Goal: Task Accomplishment & Management: Complete application form

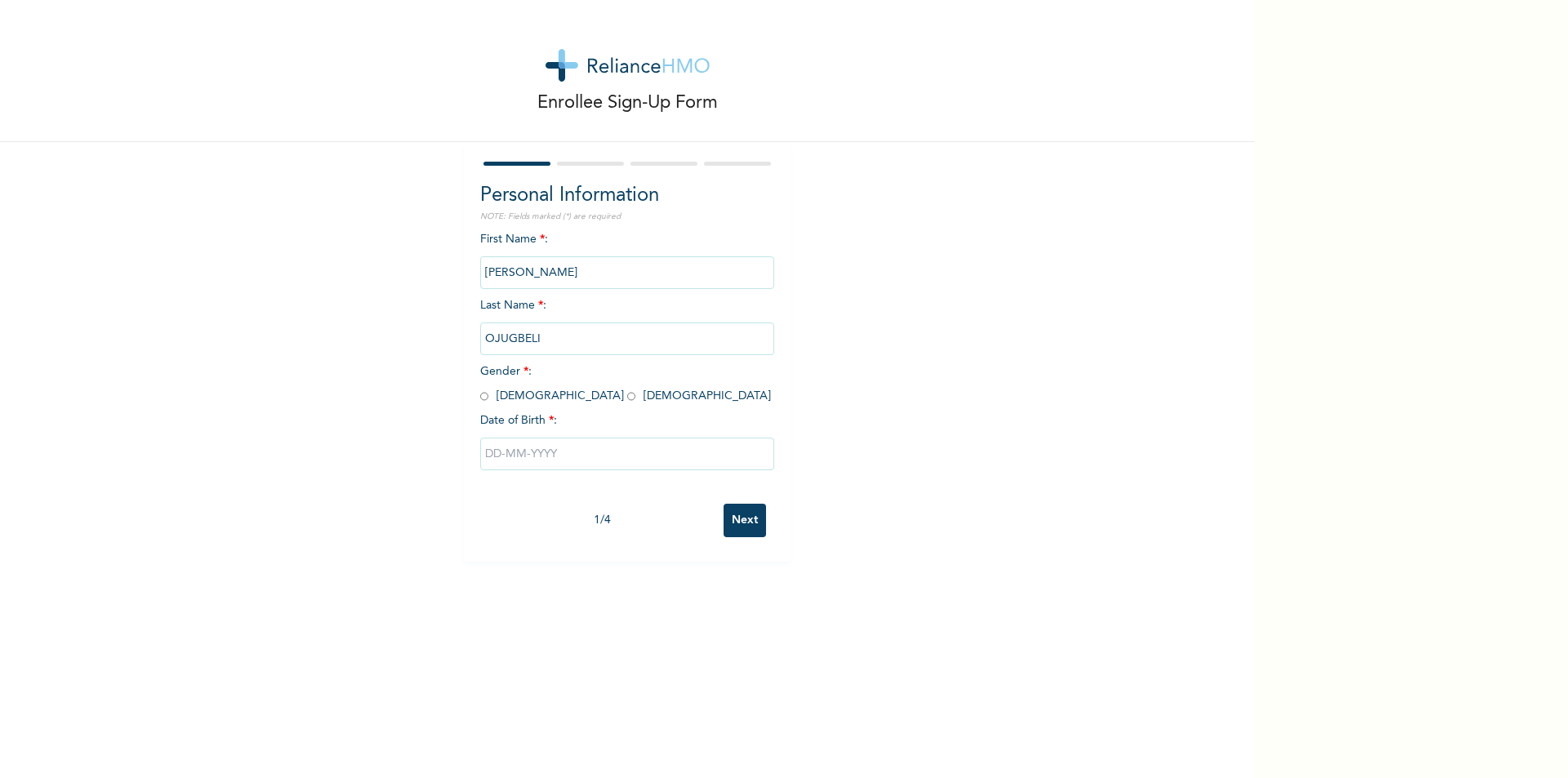
click at [481, 398] on input "radio" at bounding box center [484, 397] width 8 height 15
radio input "true"
click at [531, 451] on input "text" at bounding box center [628, 454] width 294 height 33
select select "7"
click at [520, 457] on input "text" at bounding box center [628, 454] width 294 height 33
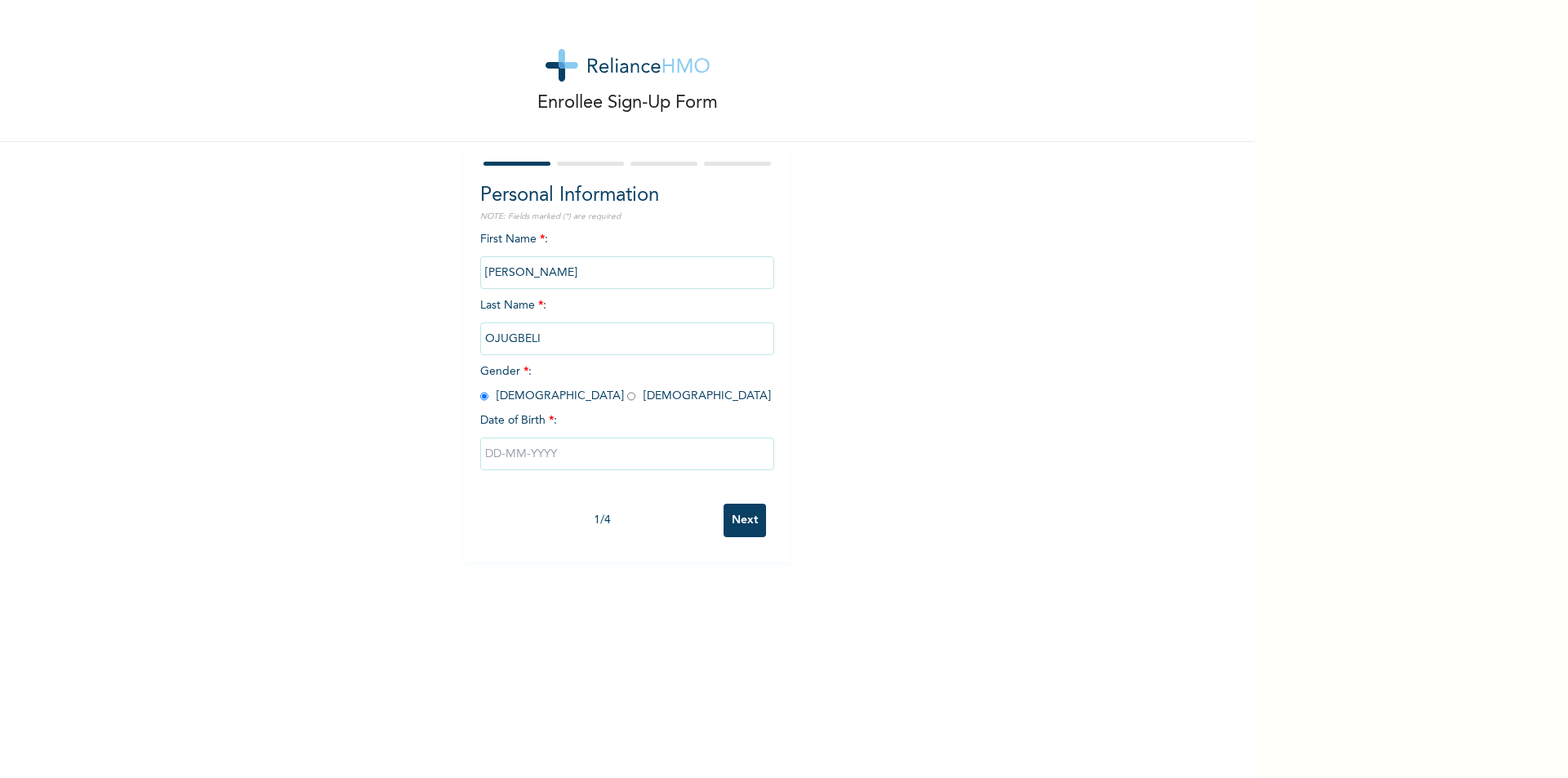
click at [524, 456] on input "text" at bounding box center [628, 454] width 294 height 33
select select "7"
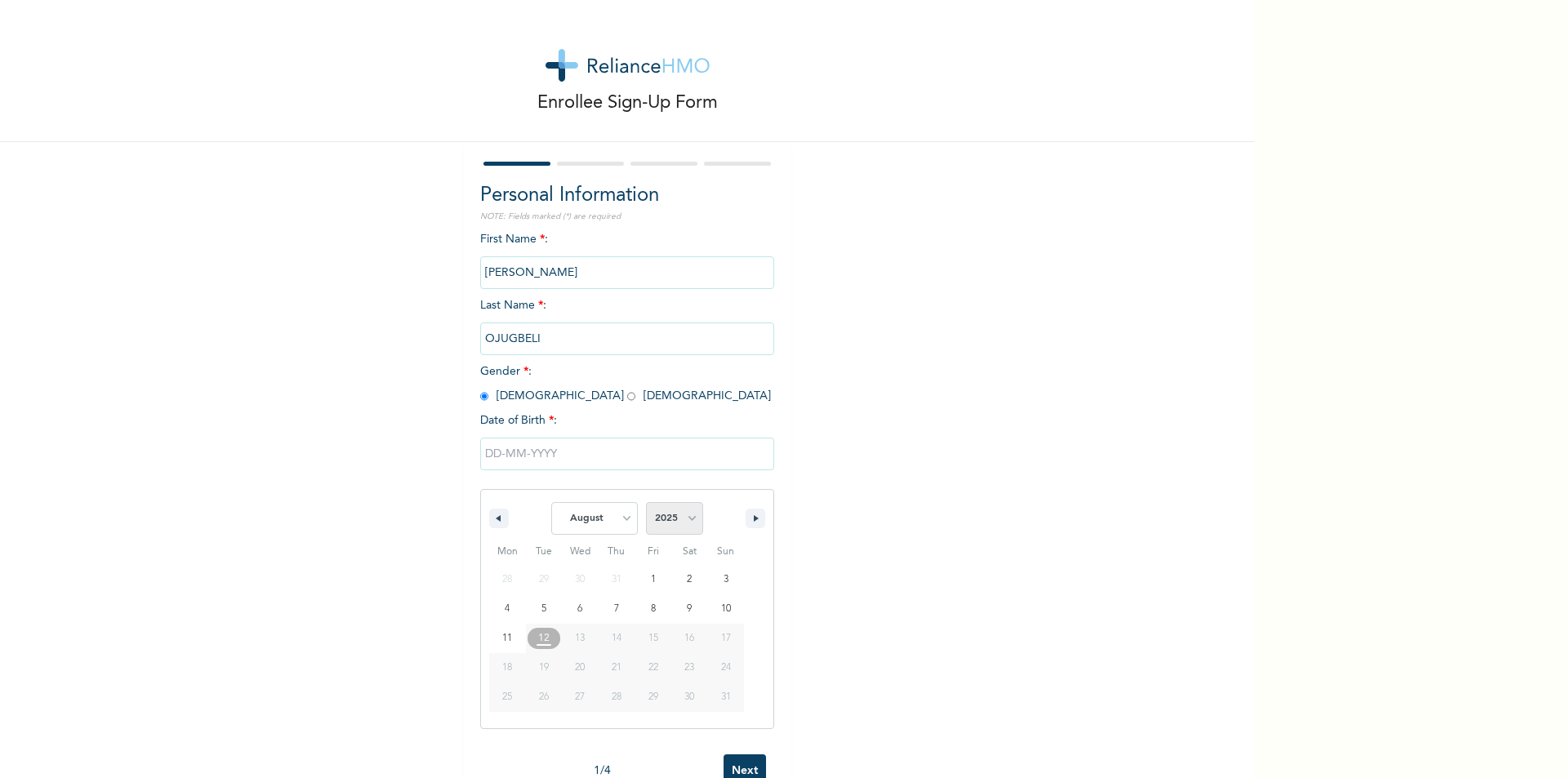
click at [685, 517] on select "2025 2024 2023 2022 2021 2020 2019 2018 2017 2016 2015 2014 2013 2012 2011 2010…" at bounding box center [675, 518] width 57 height 33
select select "1973"
click at [646, 503] on select "2025 2024 2023 2022 2021 2020 2019 2018 2017 2016 2015 2014 2013 2012 2011 2010…" at bounding box center [675, 518] width 57 height 33
click at [616, 518] on select "January February March April May June July August September October November De…" at bounding box center [595, 518] width 87 height 33
select select "5"
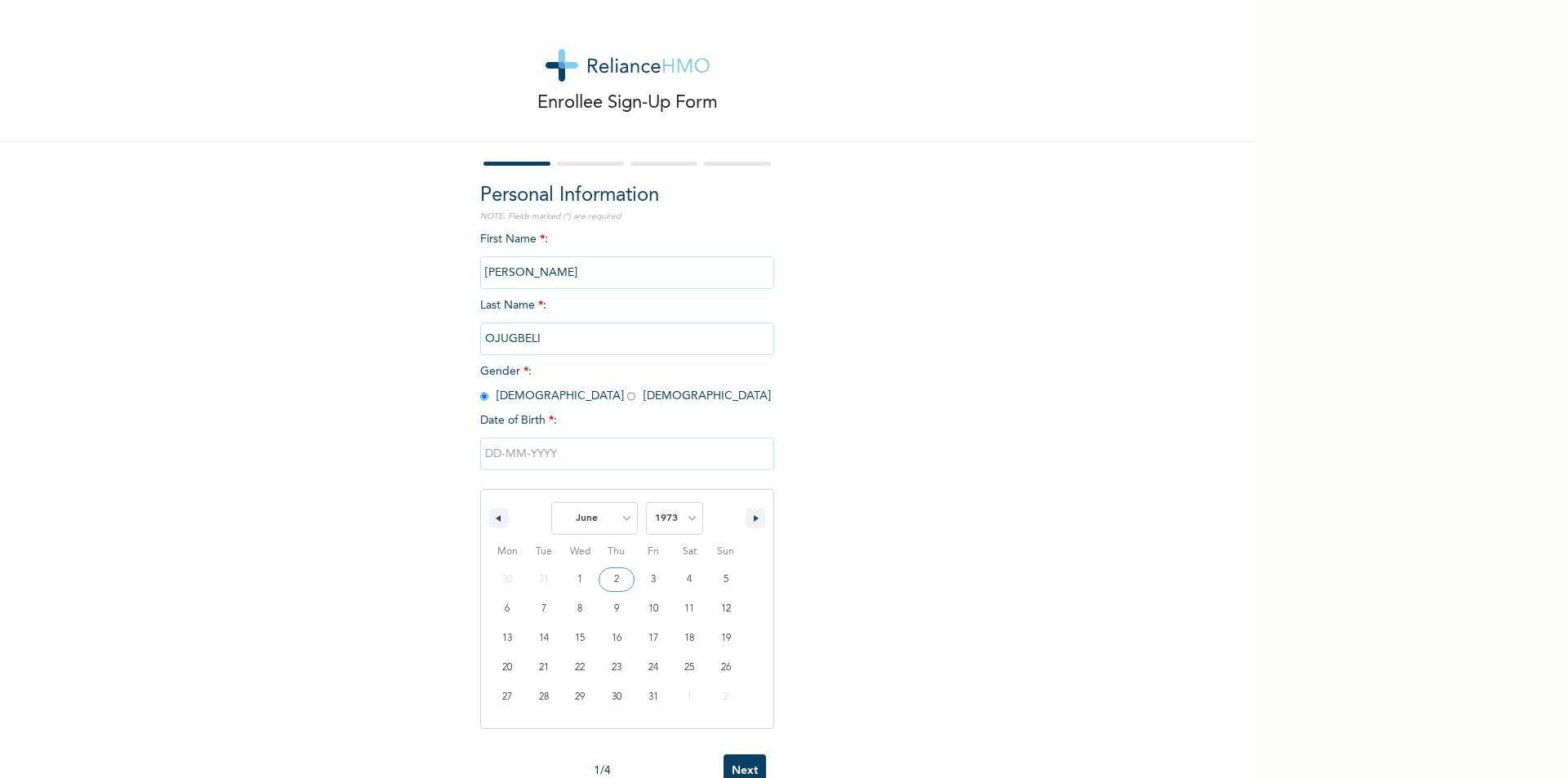
click at [551, 503] on select "January February March April May June July August September October November De…" at bounding box center [595, 518] width 87 height 33
type input "[DATE]"
click at [744, 522] on input "Next" at bounding box center [744, 521] width 42 height 34
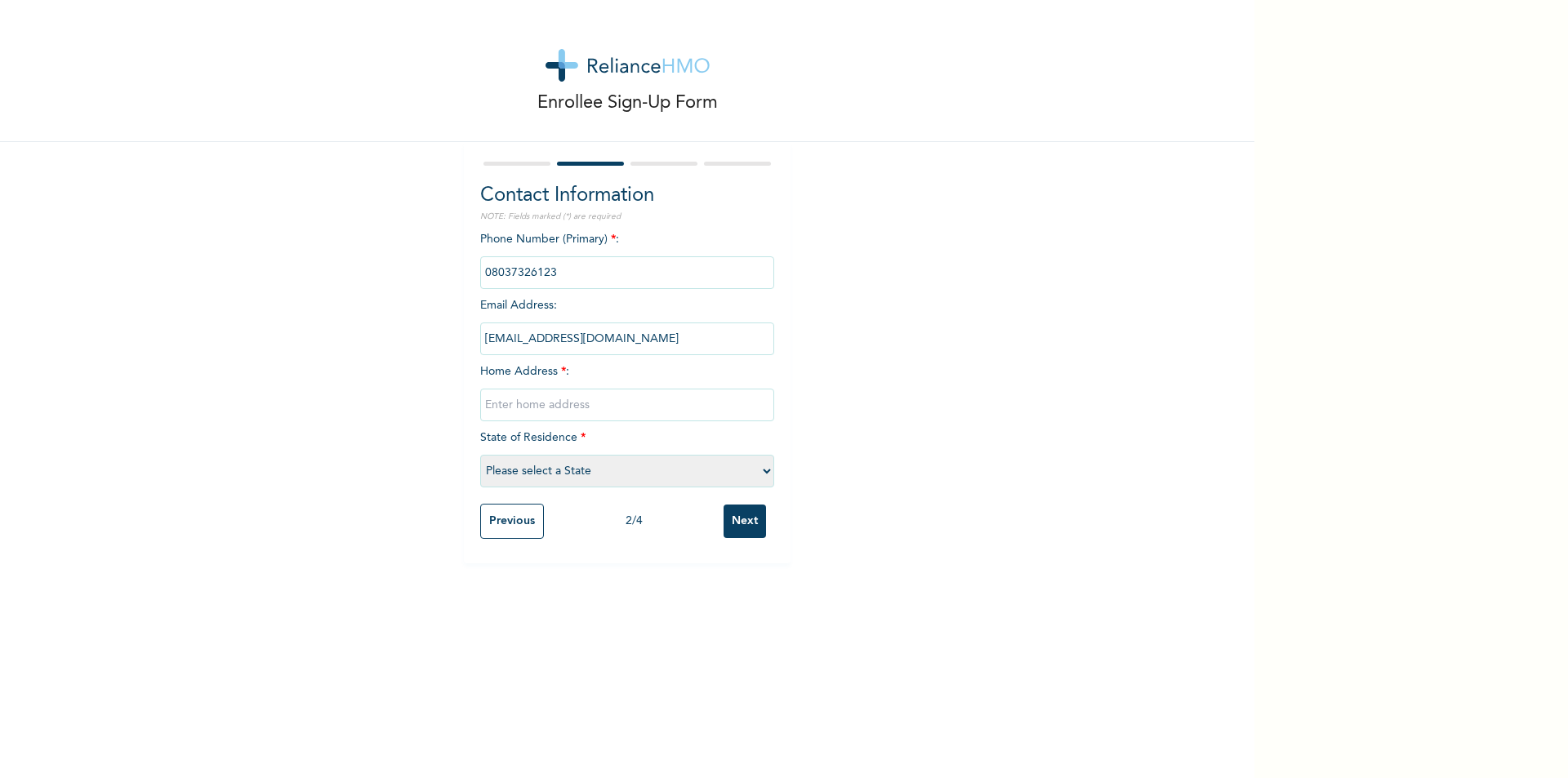
click at [524, 406] on input "text" at bounding box center [628, 405] width 294 height 33
type input "CLOSE [STREET_ADDRESS] OFF [PERSON_NAME][GEOGRAPHIC_DATA]"
click at [761, 471] on select "Please select a State [PERSON_NAME] (FCT) [PERSON_NAME] Ibom [GEOGRAPHIC_DATA] …" at bounding box center [628, 471] width 294 height 33
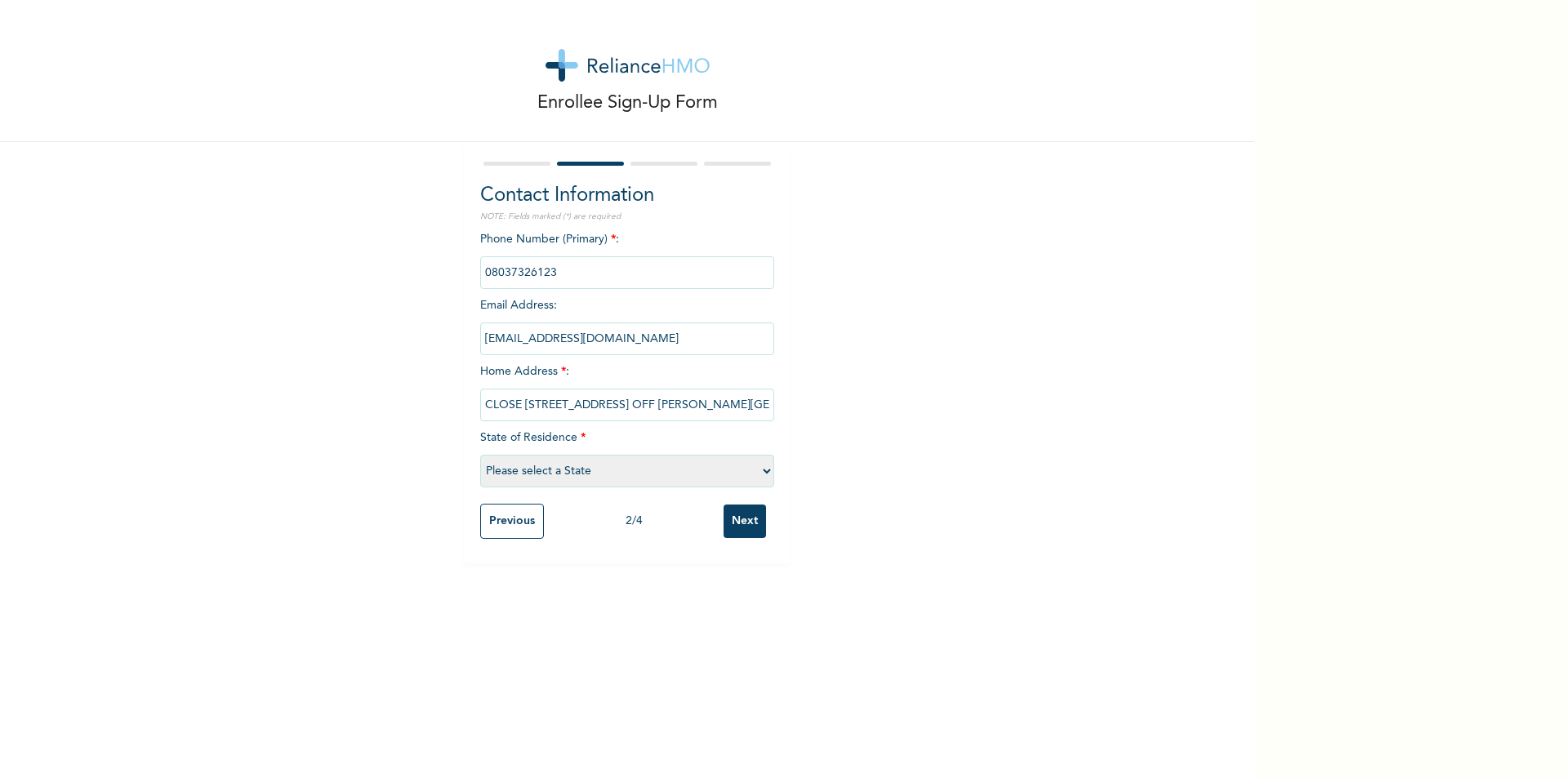
select select "33"
click at [481, 455] on select "Please select a State [PERSON_NAME] (FCT) [PERSON_NAME] Ibom [GEOGRAPHIC_DATA] …" at bounding box center [628, 471] width 294 height 33
click at [738, 518] on input "Next" at bounding box center [744, 522] width 42 height 34
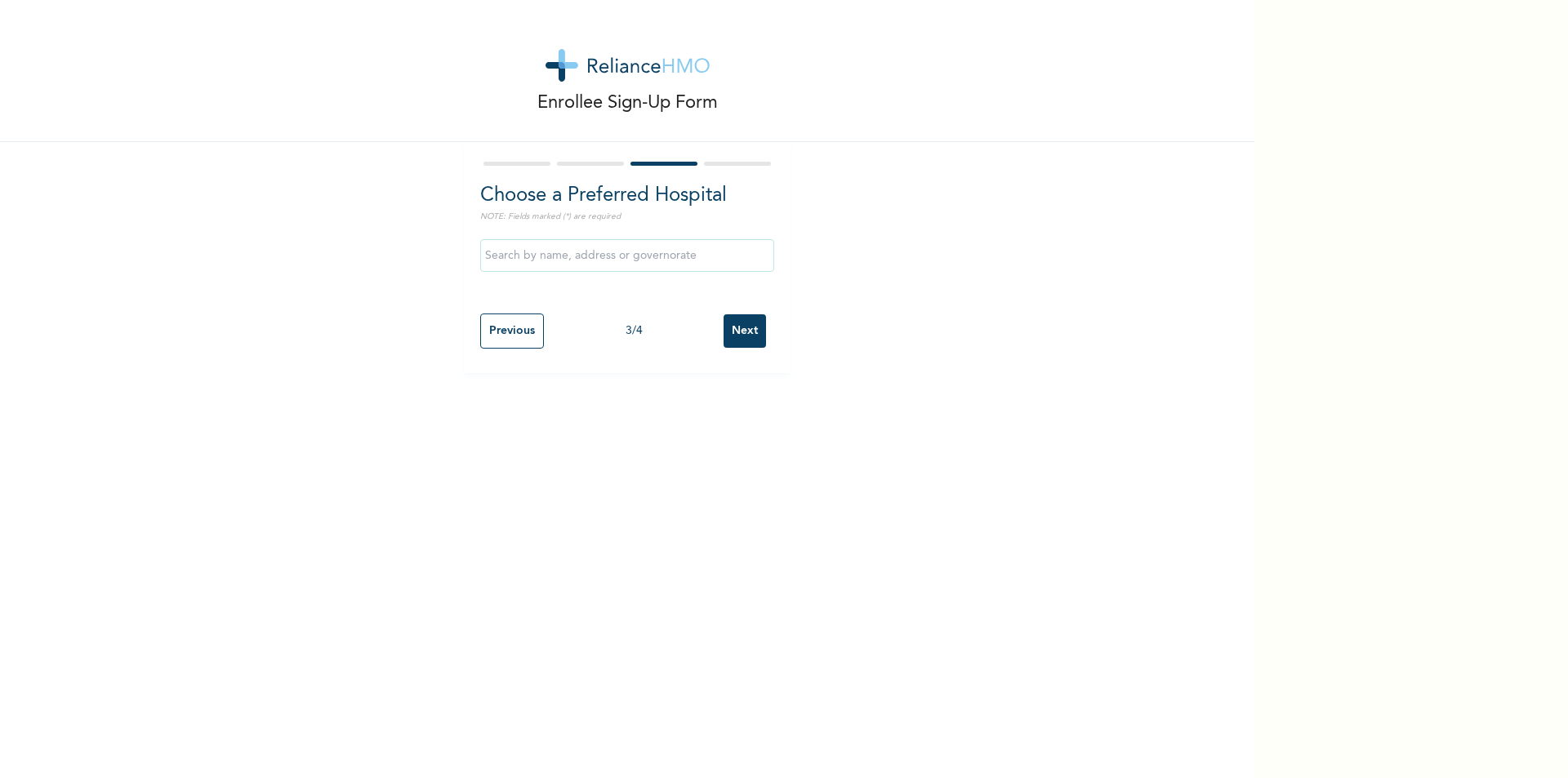
click at [592, 259] on input "text" at bounding box center [628, 255] width 294 height 33
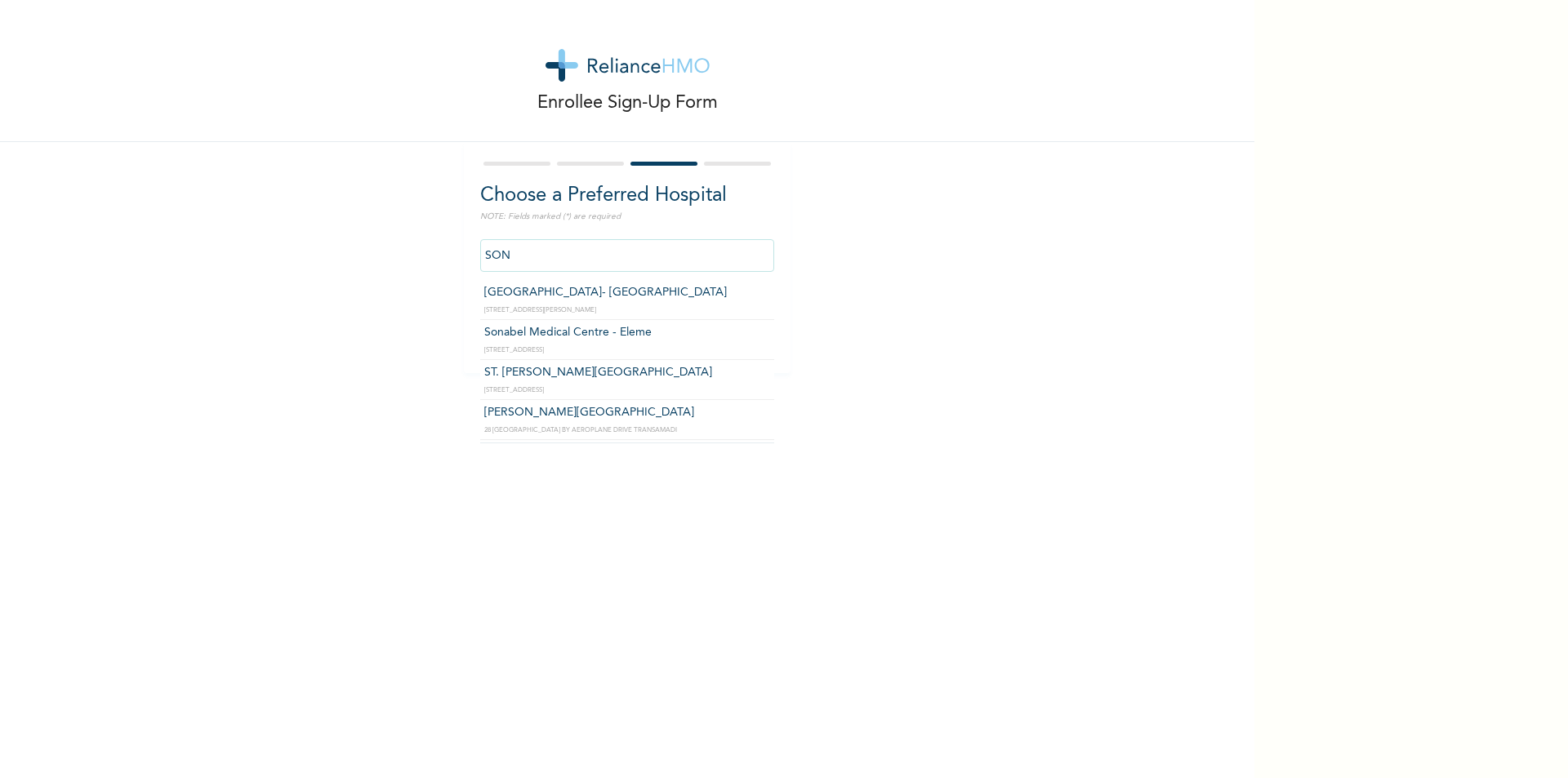
type input "[GEOGRAPHIC_DATA]- [GEOGRAPHIC_DATA]"
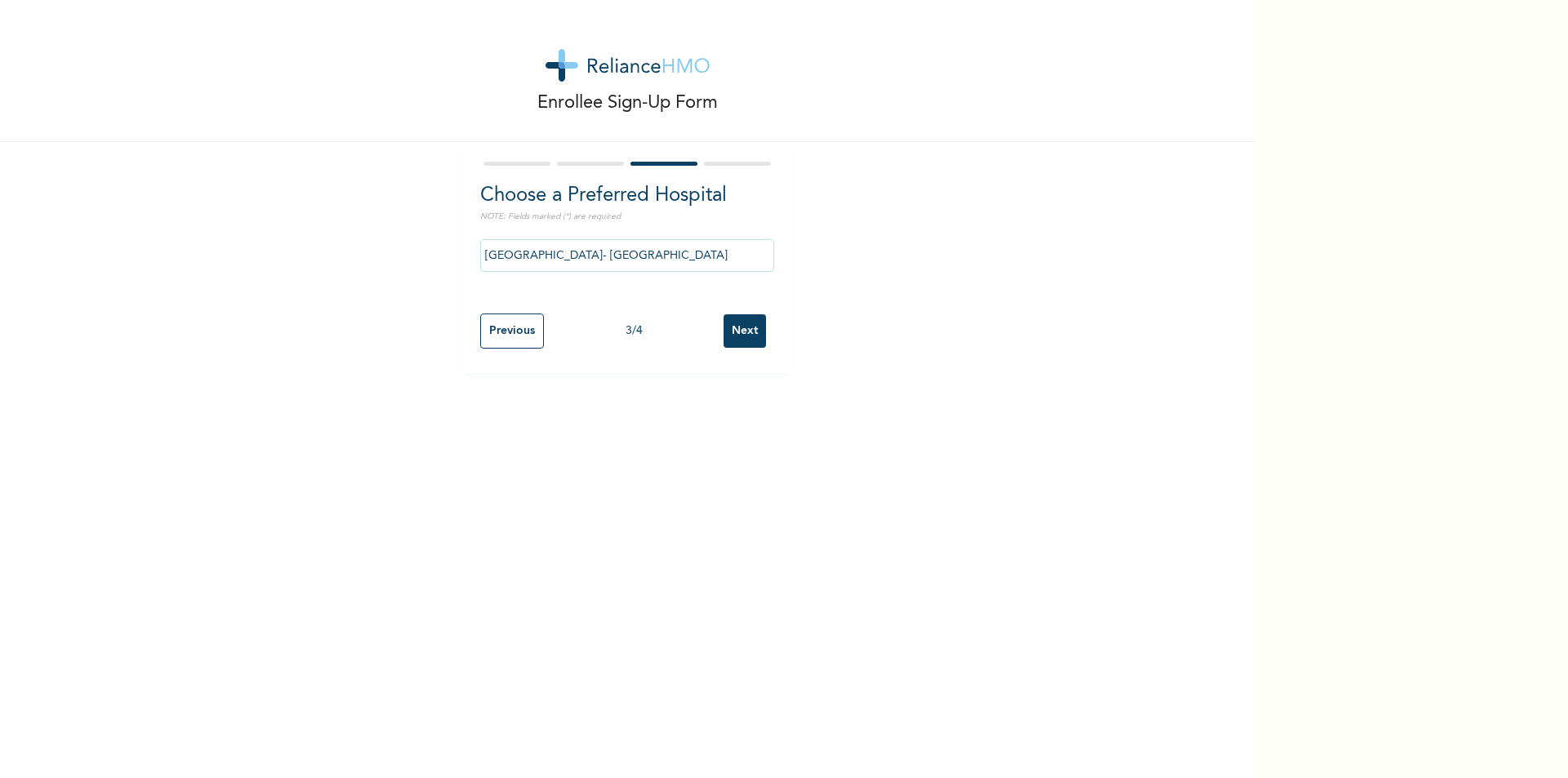
click at [741, 329] on input "Next" at bounding box center [744, 332] width 42 height 34
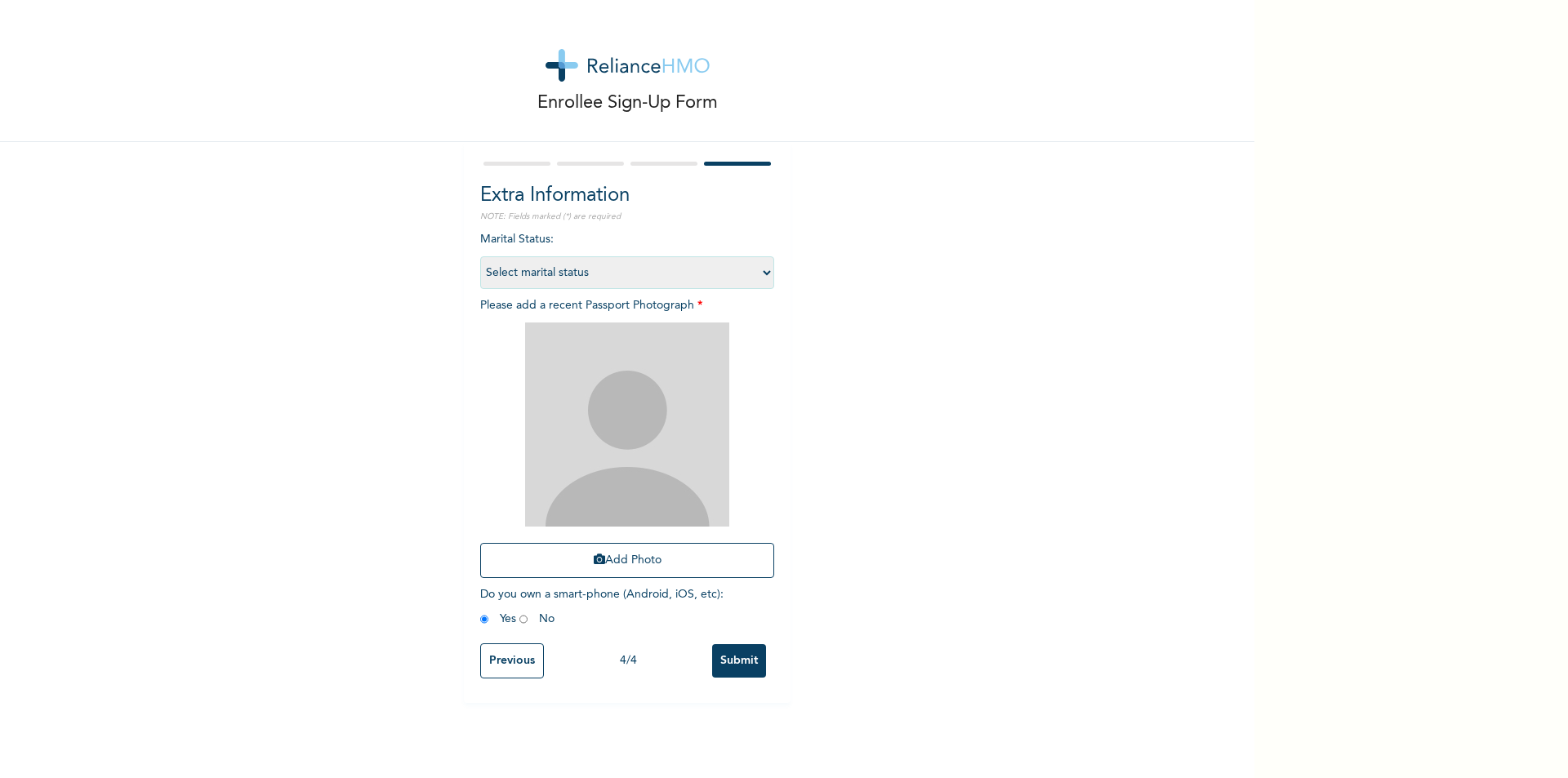
click at [760, 272] on select "Select marital status [DEMOGRAPHIC_DATA] Married [DEMOGRAPHIC_DATA] Widow/[DEMO…" at bounding box center [628, 272] width 294 height 33
select select "4"
click at [481, 256] on select "Select marital status [DEMOGRAPHIC_DATA] Married [DEMOGRAPHIC_DATA] Widow/[DEMO…" at bounding box center [628, 272] width 294 height 33
click at [632, 429] on img at bounding box center [627, 424] width 204 height 204
click at [625, 557] on button "Add Photo" at bounding box center [628, 559] width 294 height 35
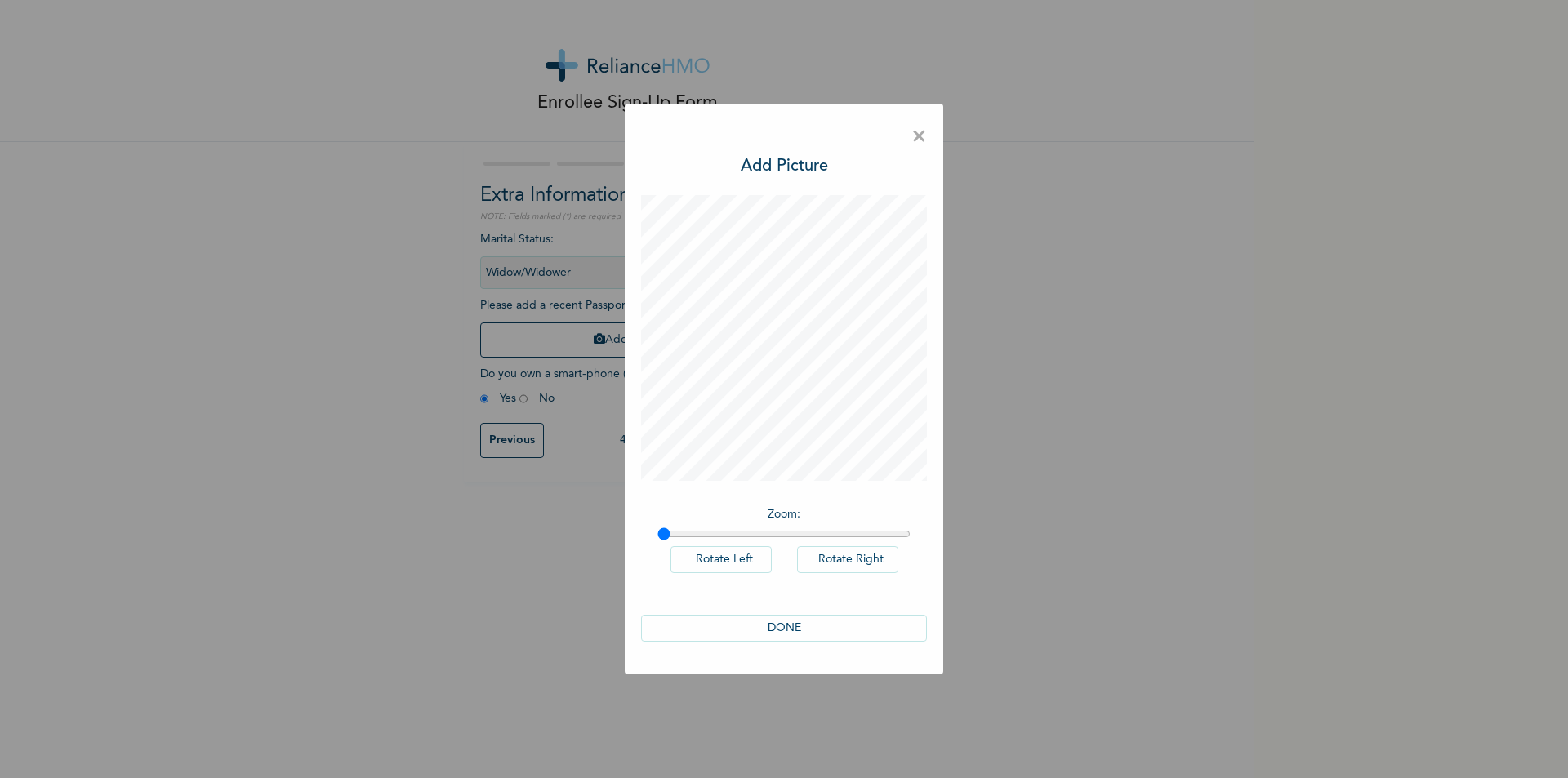
click at [922, 138] on span "×" at bounding box center [919, 137] width 15 height 34
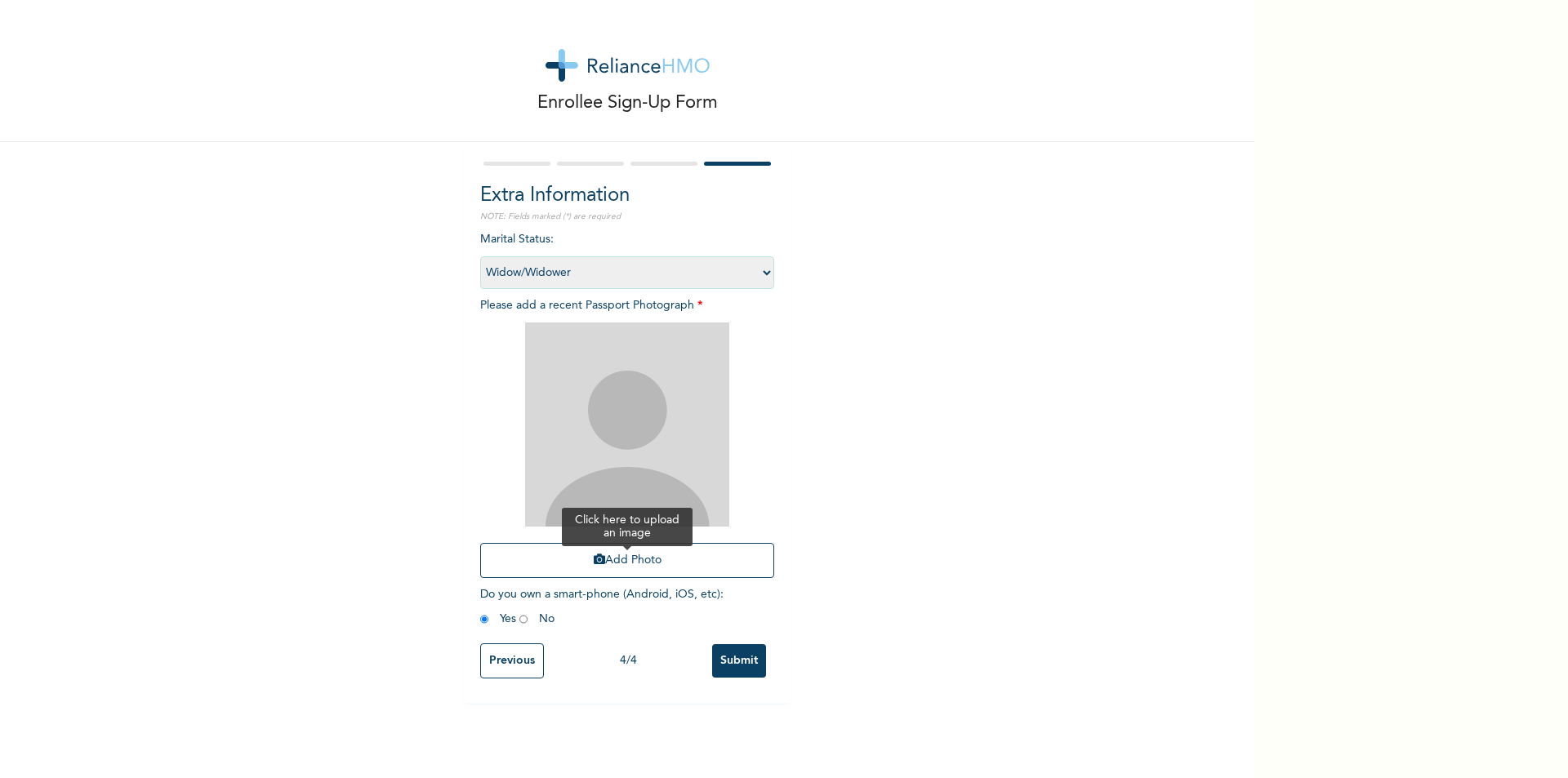
click at [629, 559] on button "Add Photo" at bounding box center [628, 559] width 294 height 35
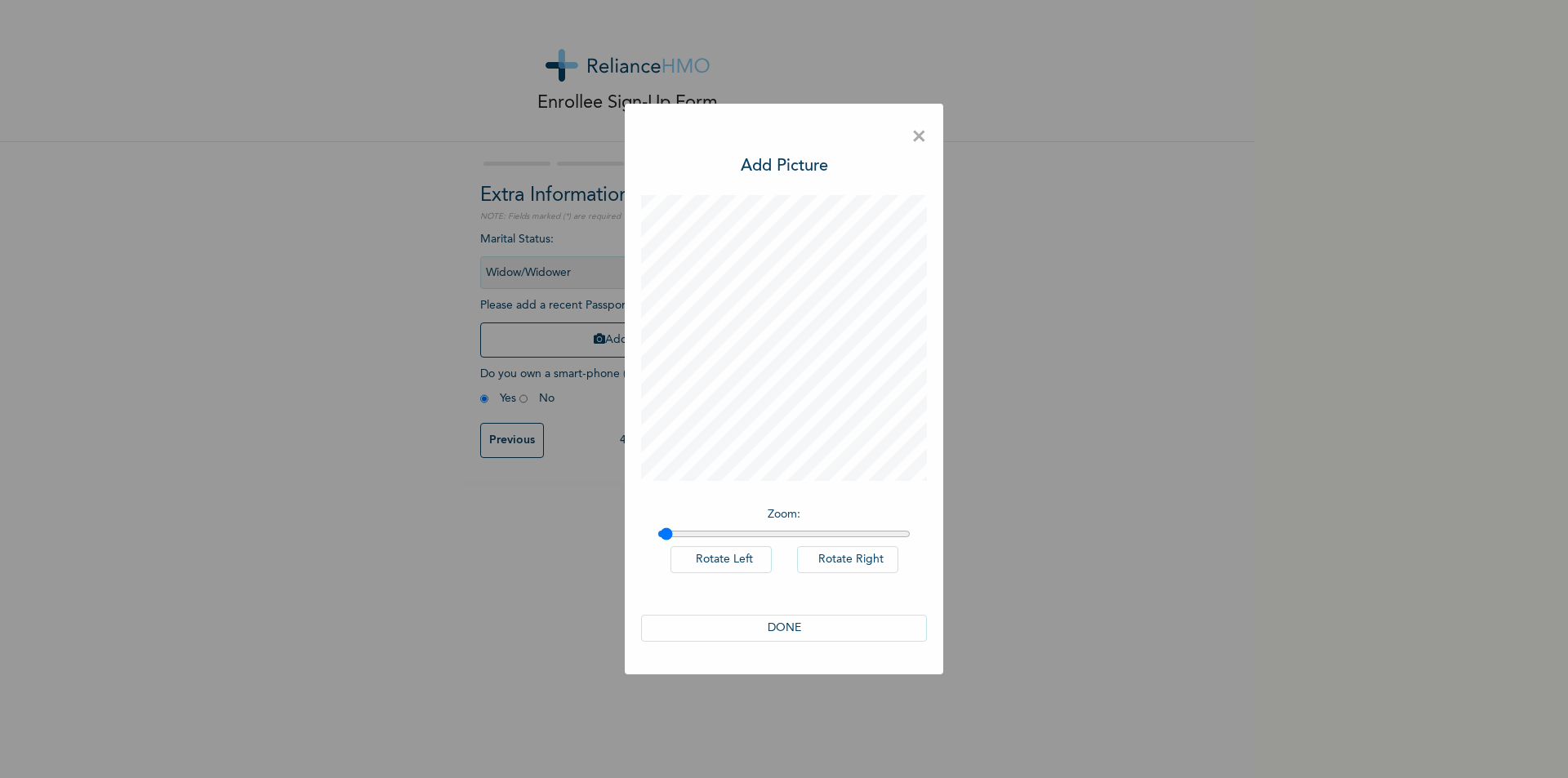
type input "1"
drag, startPoint x: 666, startPoint y: 537, endPoint x: 649, endPoint y: 536, distance: 17.0
click at [658, 536] on input "range" at bounding box center [784, 534] width 253 height 13
click at [1065, 221] on div "× Add Picture Zoom : Rotate Left Rotate Right DONE" at bounding box center [784, 389] width 1568 height 778
click at [914, 132] on span "×" at bounding box center [919, 137] width 15 height 34
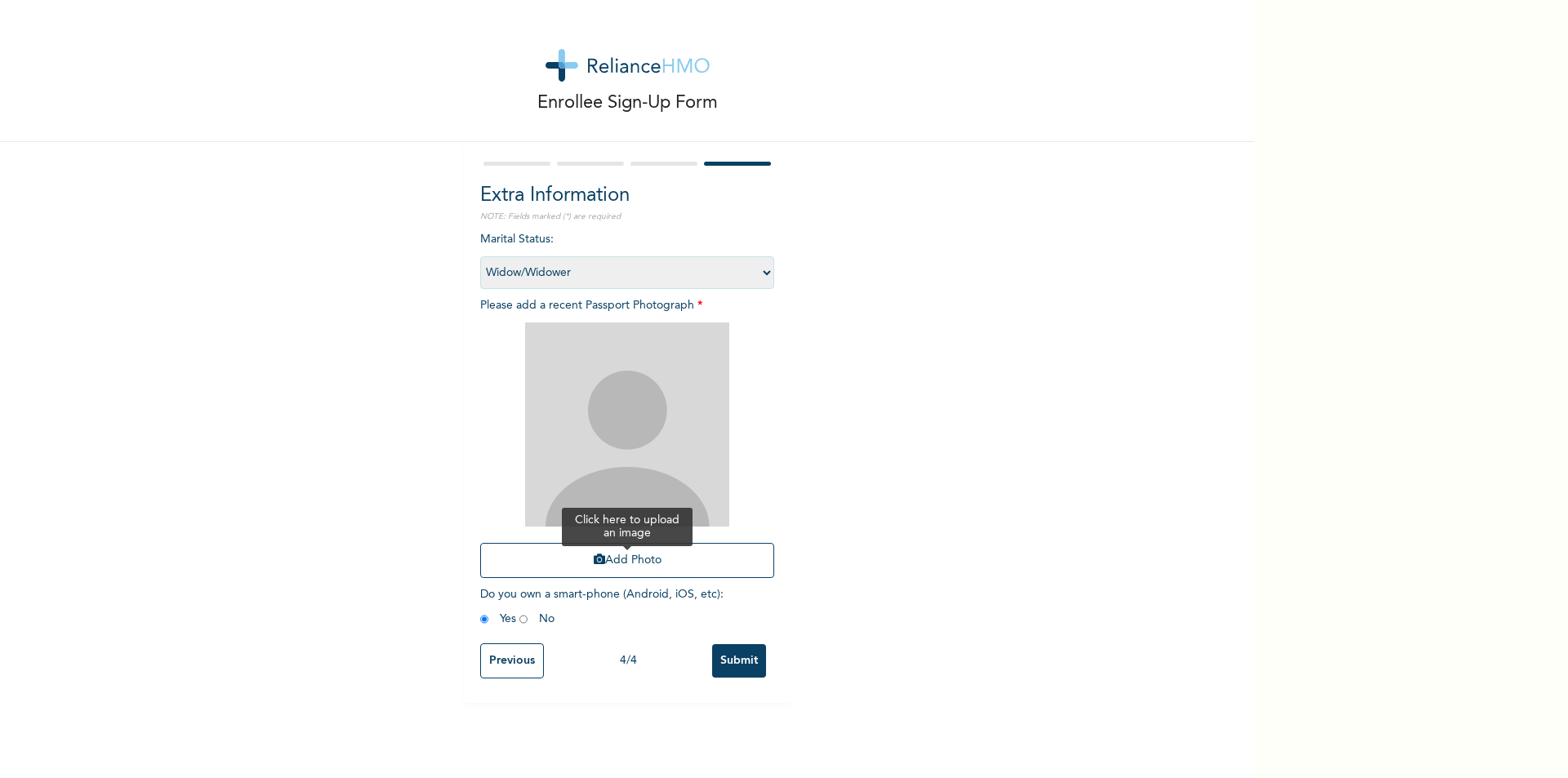
click at [634, 561] on button "Add Photo" at bounding box center [628, 559] width 294 height 35
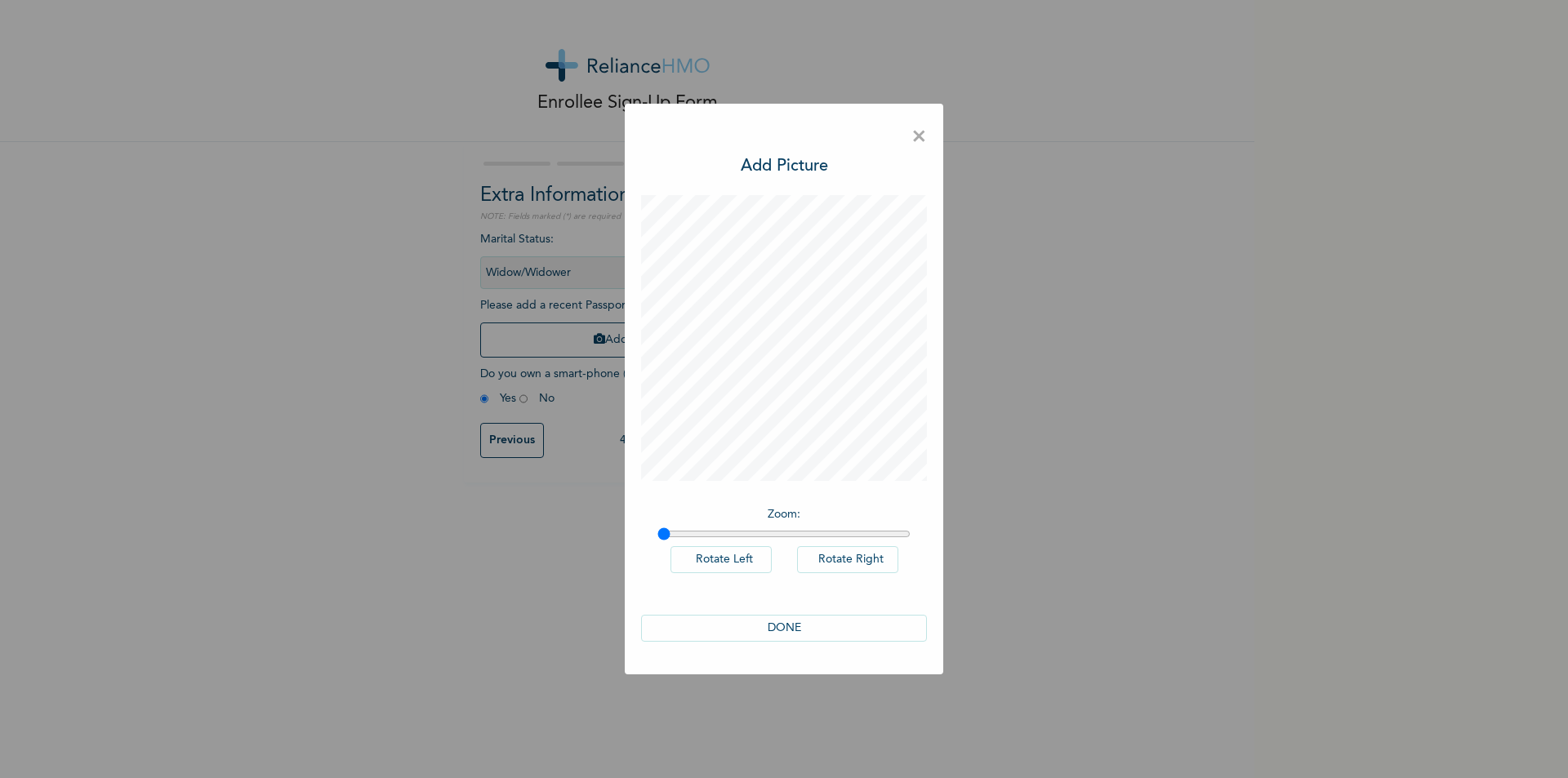
click at [796, 625] on button "DONE" at bounding box center [783, 628] width 286 height 27
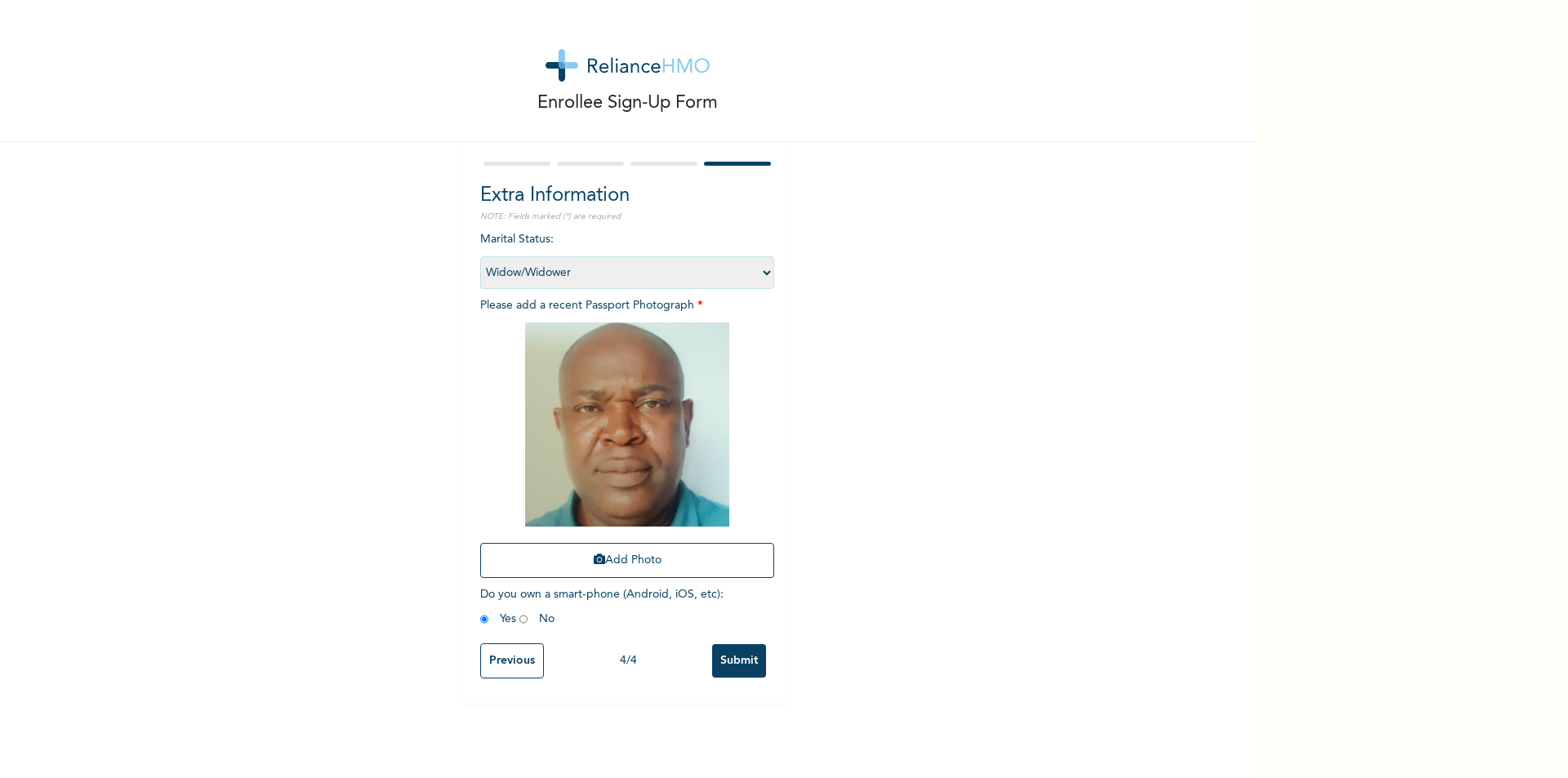
click at [738, 665] on input "Submit" at bounding box center [739, 661] width 54 height 34
